Goal: Task Accomplishment & Management: Use online tool/utility

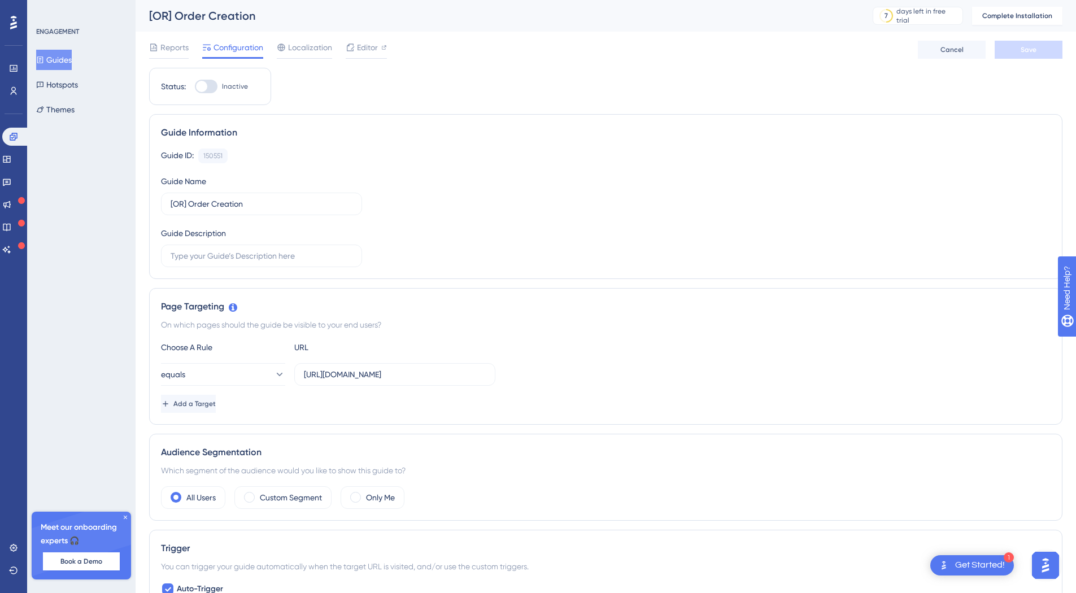
click at [64, 61] on button "Guides" at bounding box center [54, 60] width 36 height 20
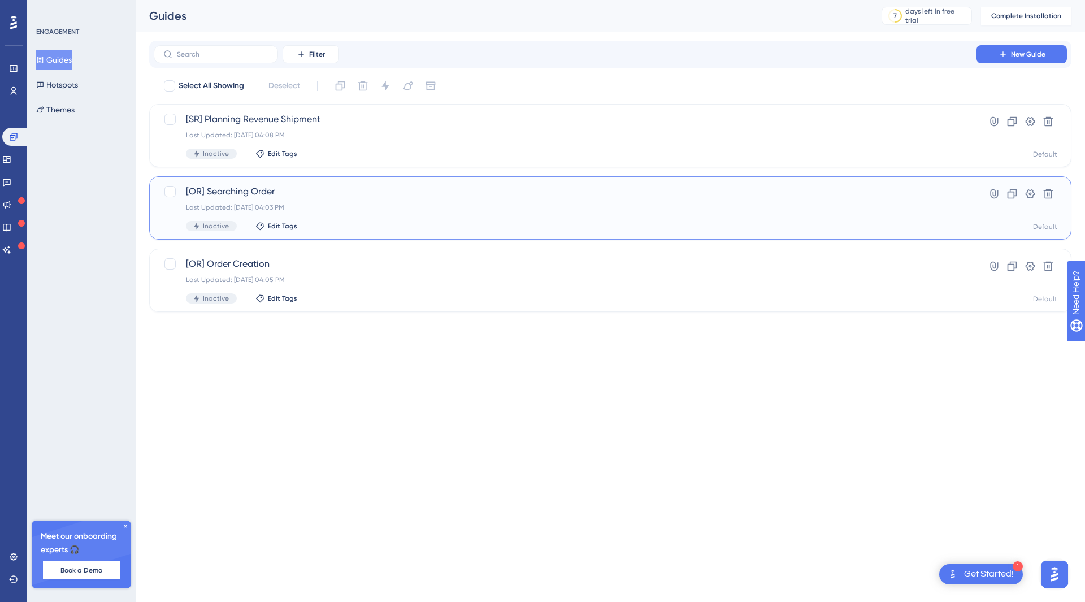
click at [276, 189] on span "[OR] Searching Order" at bounding box center [565, 192] width 758 height 14
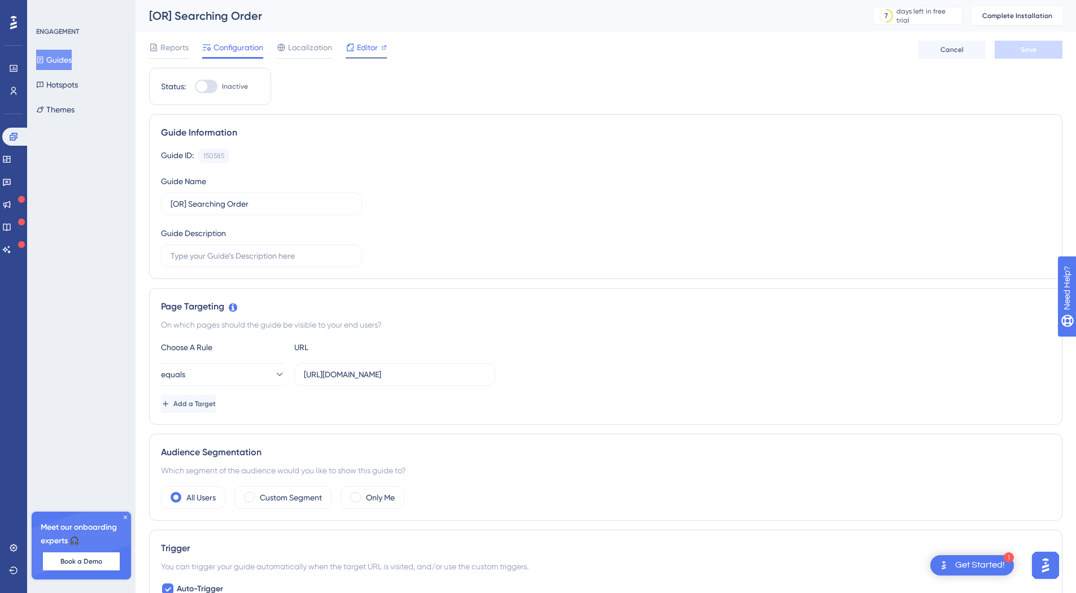
click at [362, 49] on span "Editor" at bounding box center [367, 48] width 21 height 14
click at [65, 56] on button "Guides" at bounding box center [54, 60] width 36 height 20
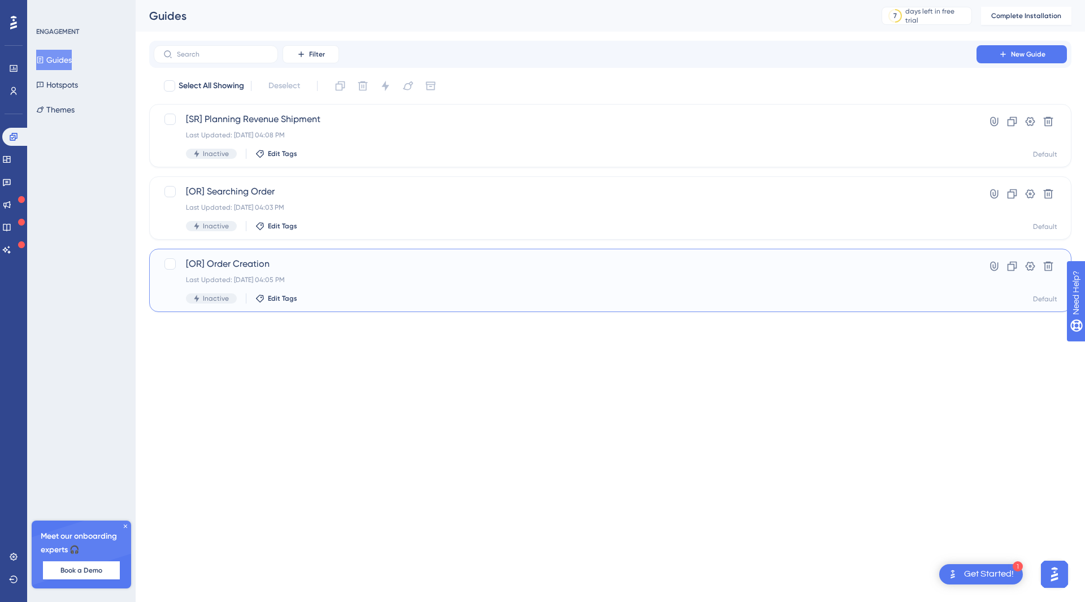
click at [298, 271] on div "[OR] Order Creation Last Updated: Aug 25 2025, 04:05 PM Inactive Edit Tags" at bounding box center [565, 280] width 758 height 46
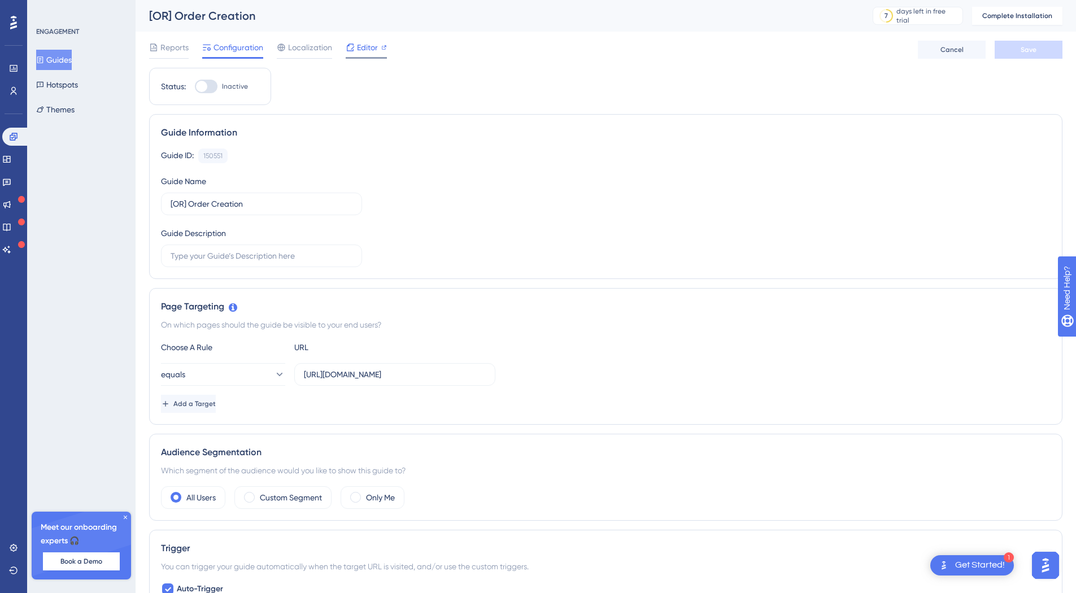
click at [373, 51] on span "Editor" at bounding box center [367, 48] width 21 height 14
